Goal: Find specific page/section: Find specific page/section

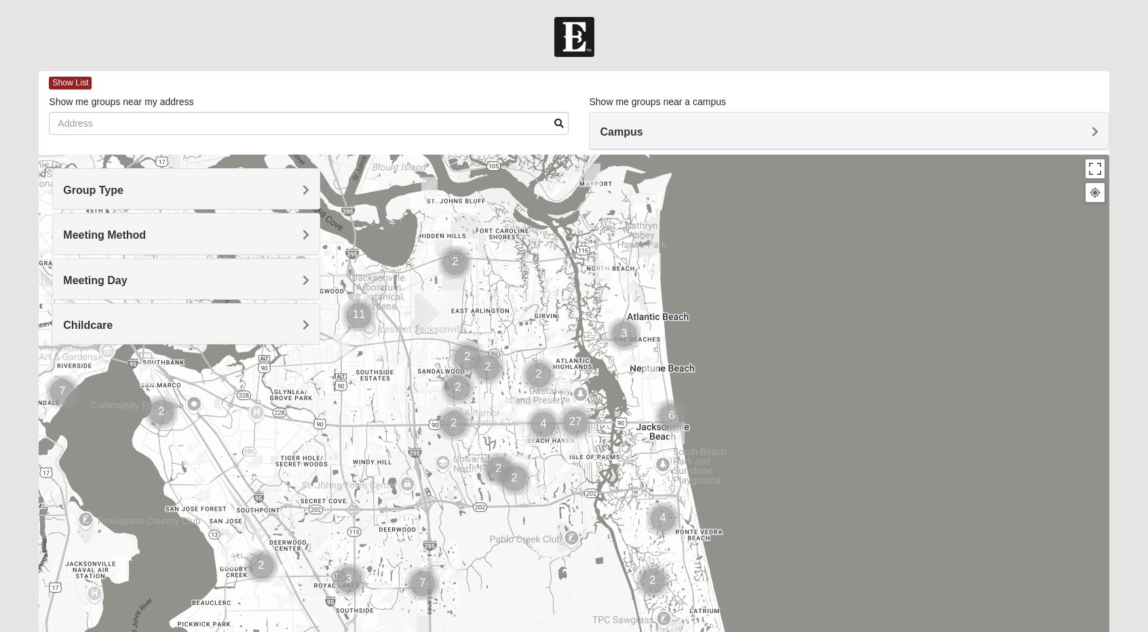
click at [298, 188] on h4 "Group Type" at bounding box center [186, 190] width 246 height 13
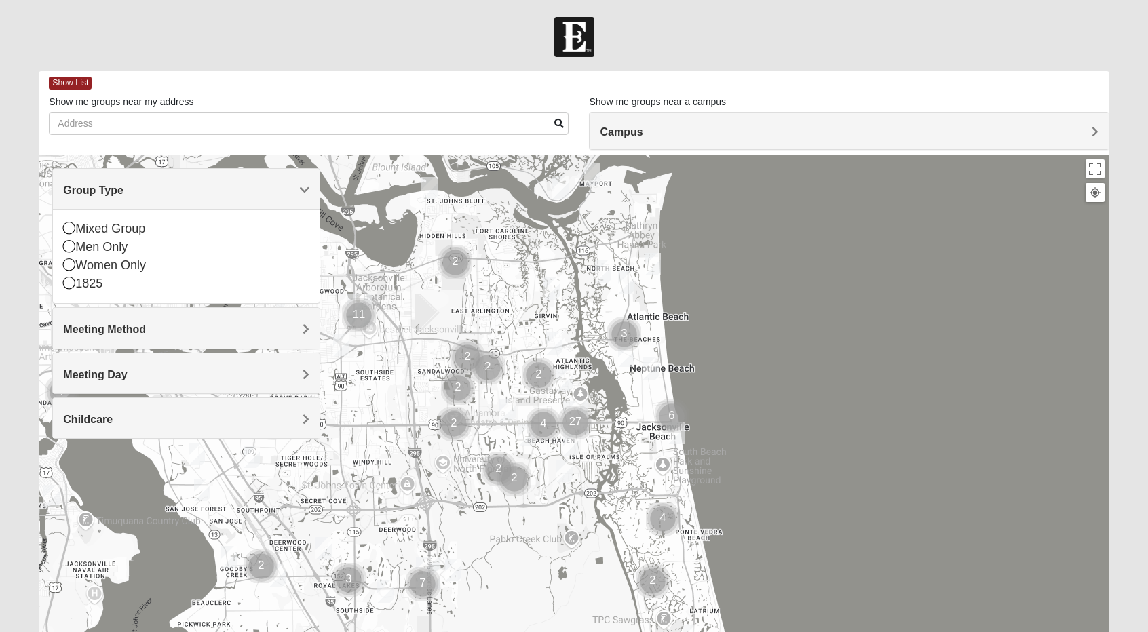
click at [296, 189] on h4 "Group Type" at bounding box center [186, 190] width 246 height 13
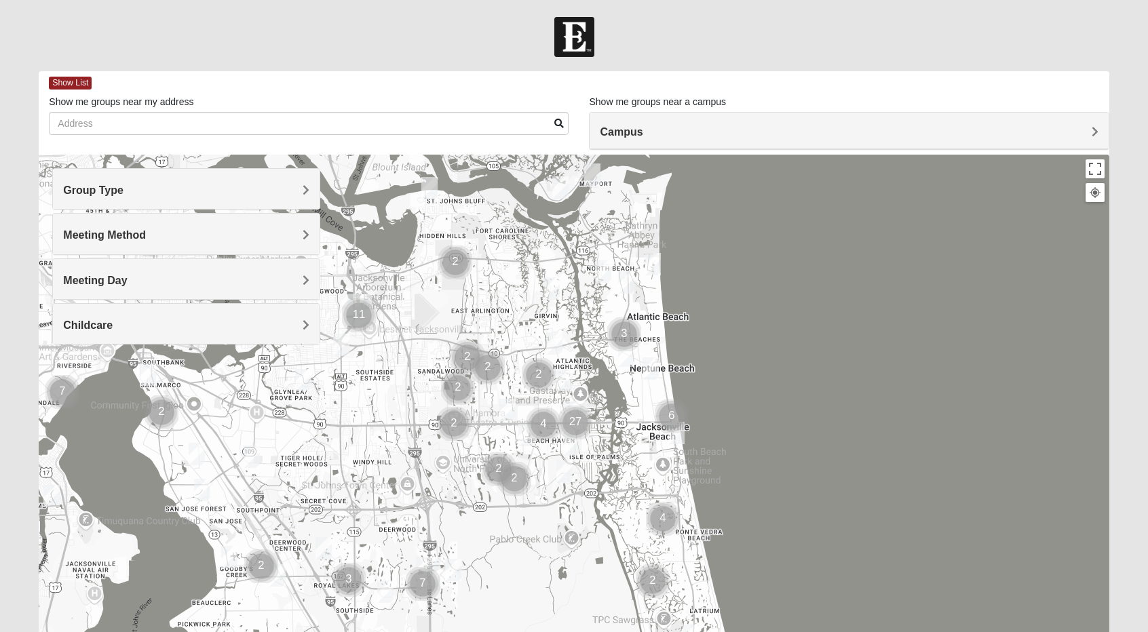
click at [302, 227] on div "Meeting Method" at bounding box center [186, 234] width 266 height 40
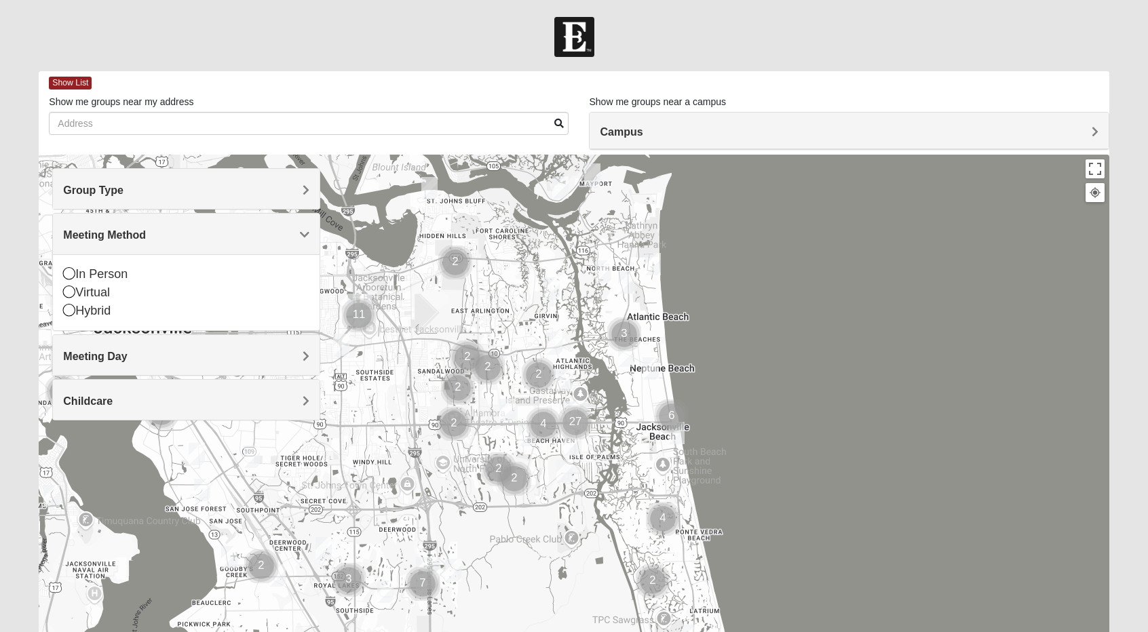
click at [302, 227] on div "Meeting Method" at bounding box center [186, 234] width 266 height 40
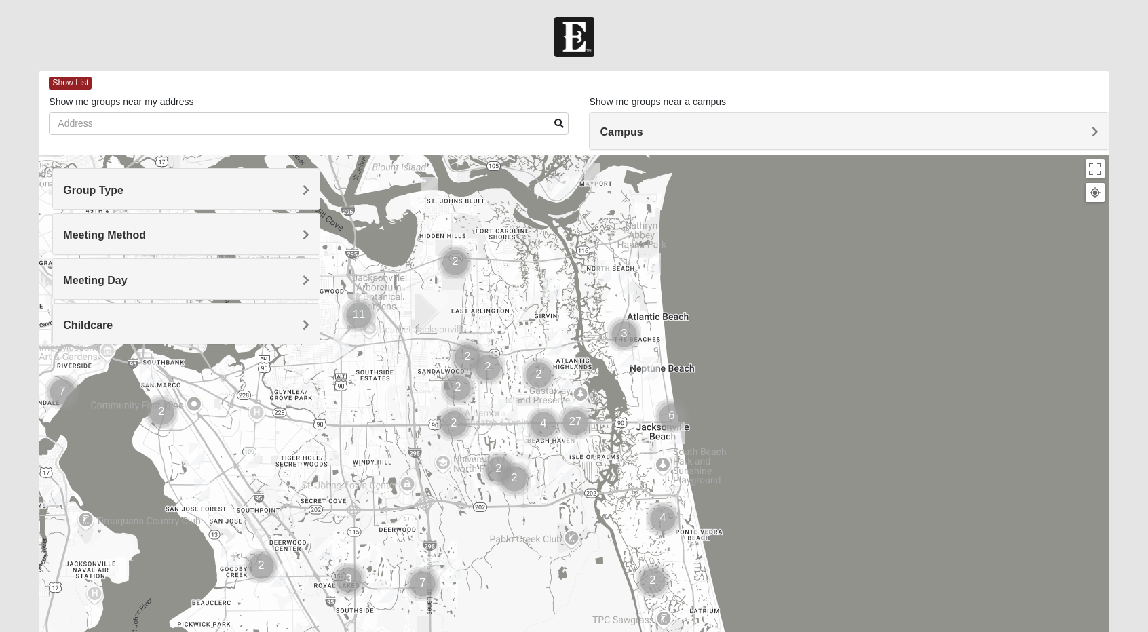
click at [657, 125] on h4 "Campus" at bounding box center [849, 131] width 498 height 13
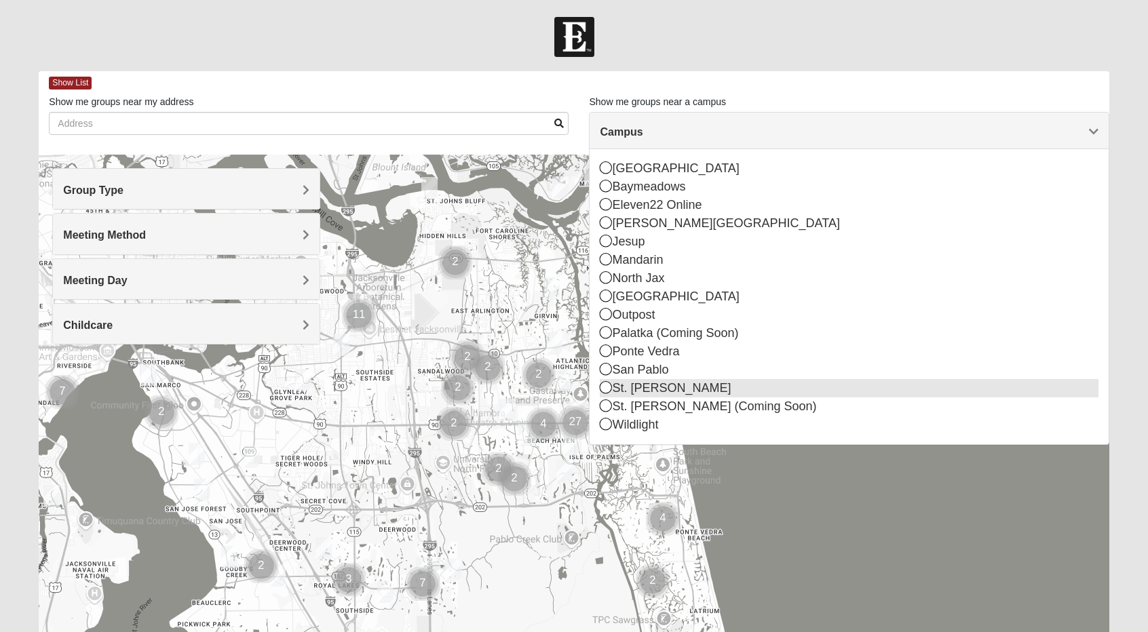
click at [606, 389] on icon at bounding box center [606, 387] width 12 height 12
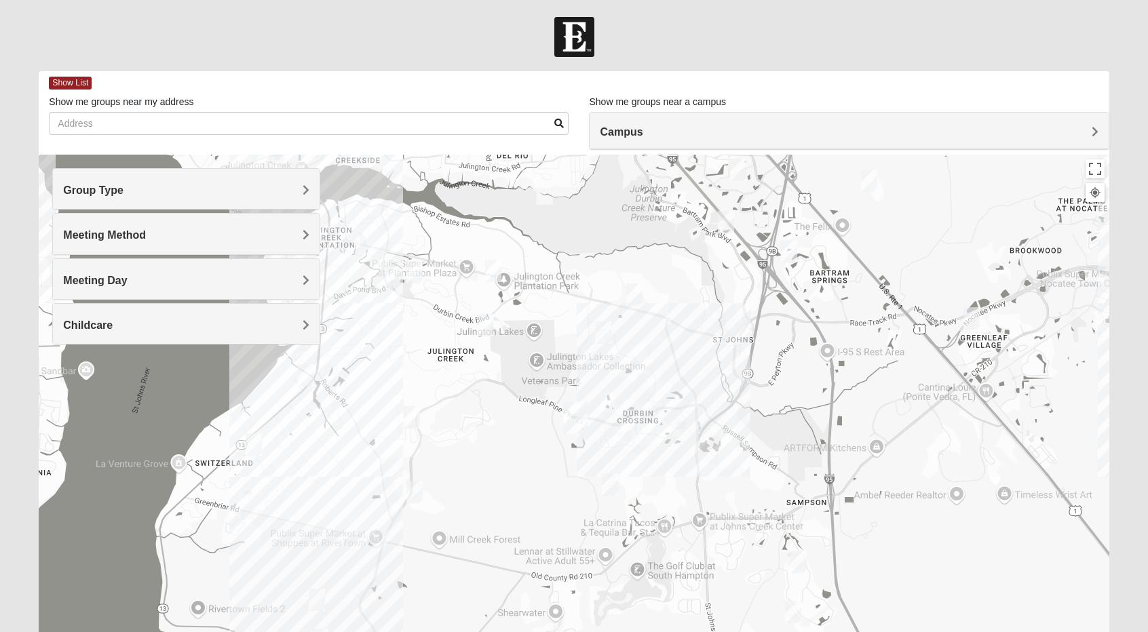
click at [577, 409] on img "St. Johns" at bounding box center [575, 417] width 35 height 43
